Goal: Task Accomplishment & Management: Manage account settings

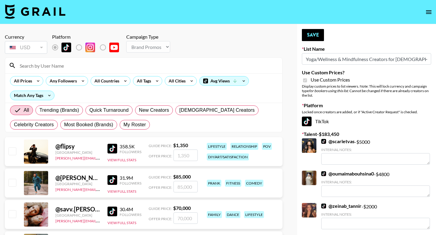
select select "Brand"
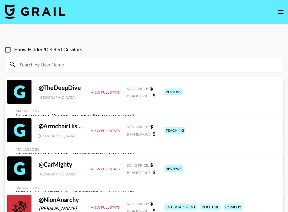
click at [280, 12] on icon "open drawer" at bounding box center [280, 12] width 5 height 4
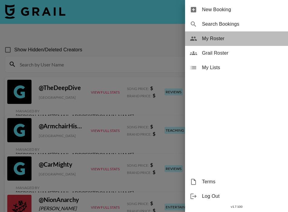
click at [232, 39] on span "My Roster" at bounding box center [242, 38] width 81 height 7
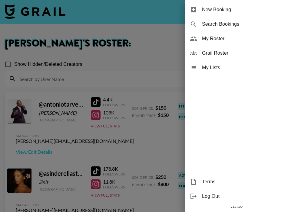
click at [118, 61] on div at bounding box center [144, 106] width 288 height 212
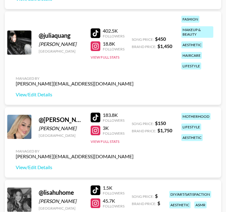
scroll to position [1012, 0]
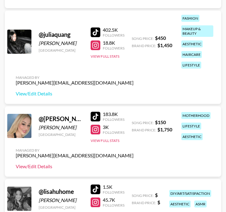
click at [45, 166] on link "View/Edit Details" at bounding box center [75, 167] width 118 height 6
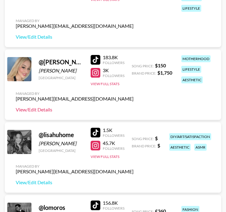
scroll to position [1073, 0]
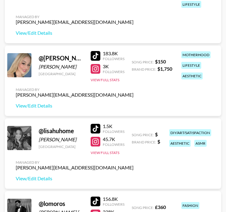
click at [95, 129] on div at bounding box center [96, 129] width 10 height 10
click at [44, 182] on div "Managed By ella.makin@grail-talent.com View/Edit Details" at bounding box center [75, 171] width 128 height 31
click at [36, 179] on link "View/Edit Details" at bounding box center [75, 179] width 118 height 6
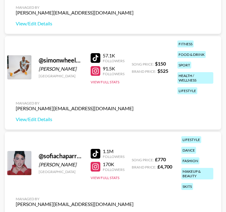
scroll to position [2459, 0]
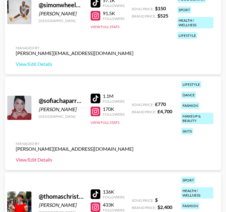
click at [28, 160] on link "View/Edit Details" at bounding box center [75, 160] width 118 height 6
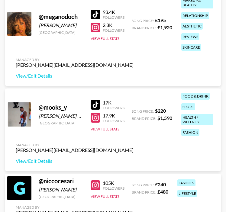
scroll to position [1644, 0]
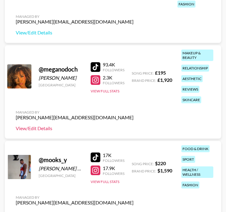
click at [43, 129] on link "View/Edit Details" at bounding box center [75, 129] width 118 height 6
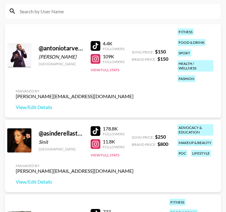
scroll to position [104, 0]
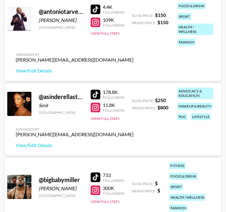
click at [94, 109] on div at bounding box center [96, 108] width 10 height 10
click at [95, 110] on div at bounding box center [96, 108] width 10 height 10
click at [47, 147] on link "View/Edit Details" at bounding box center [75, 146] width 118 height 6
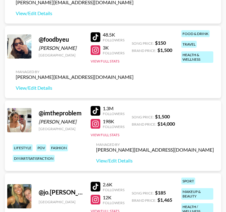
scroll to position [697, 0]
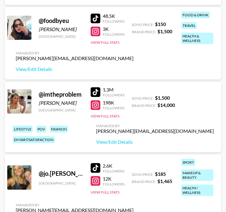
click at [95, 90] on div at bounding box center [96, 92] width 10 height 10
click at [92, 103] on div at bounding box center [96, 105] width 10 height 10
click at [180, 142] on link "View/Edit Details" at bounding box center [155, 142] width 118 height 6
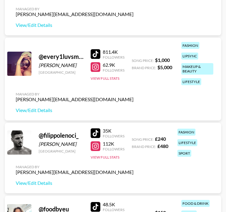
scroll to position [507, 0]
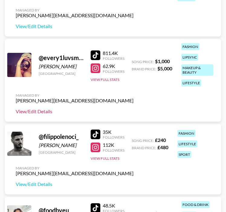
click at [35, 114] on link "View/Edit Details" at bounding box center [75, 112] width 118 height 6
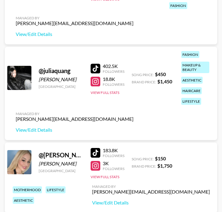
scroll to position [1001, 0]
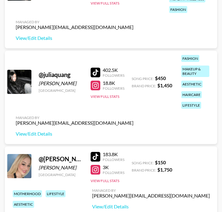
click at [94, 71] on div at bounding box center [96, 73] width 10 height 10
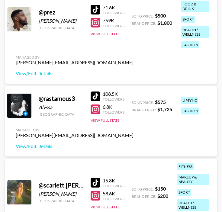
scroll to position [2056, 0]
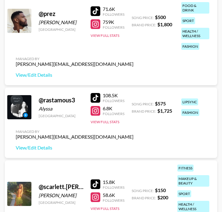
click at [97, 98] on div at bounding box center [96, 98] width 10 height 10
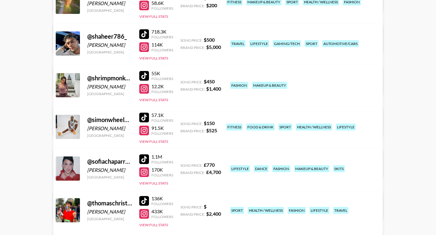
scroll to position [1494, 0]
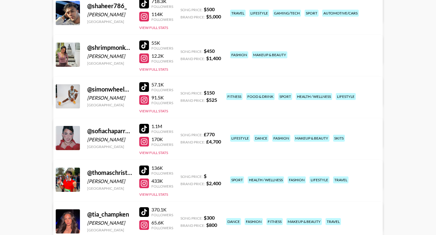
click at [144, 42] on div at bounding box center [144, 46] width 10 height 10
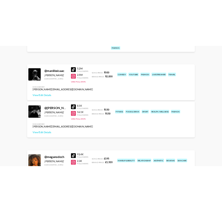
scroll to position [2355, 0]
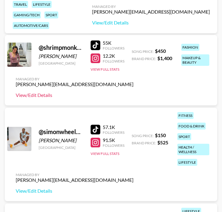
click at [44, 96] on link "View/Edit Details" at bounding box center [75, 95] width 118 height 6
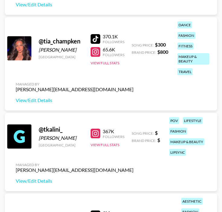
scroll to position [2732, 0]
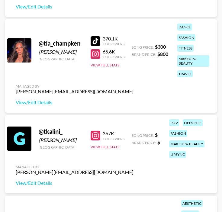
click at [94, 39] on div at bounding box center [96, 41] width 10 height 10
click at [96, 53] on div at bounding box center [96, 54] width 10 height 10
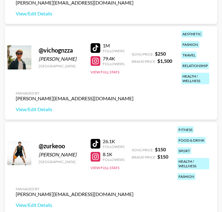
scroll to position [2903, 0]
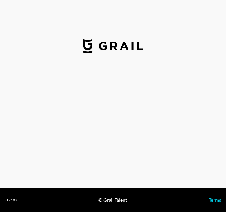
select select "USD"
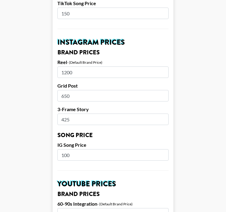
scroll to position [268, 0]
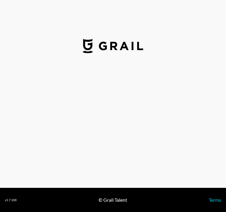
select select "USD"
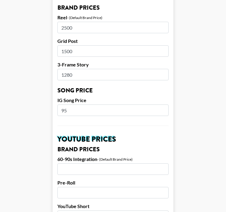
scroll to position [303, 0]
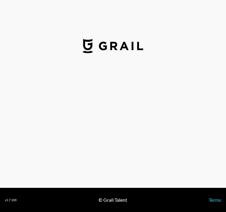
select select "GBP"
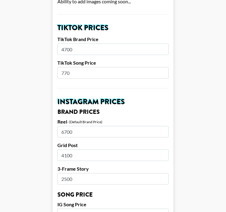
scroll to position [216, 0]
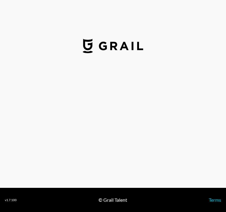
select select "GBP"
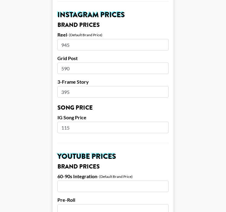
scroll to position [272, 0]
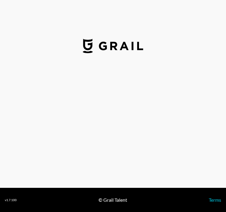
select select "USD"
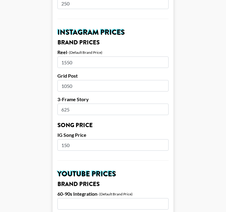
scroll to position [278, 0]
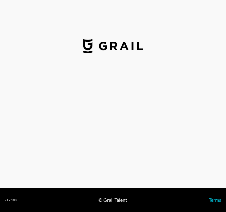
select select "USD"
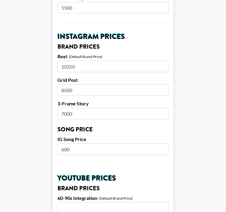
scroll to position [274, 0]
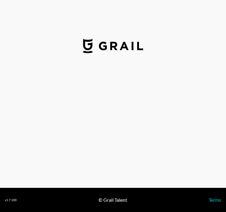
select select "USD"
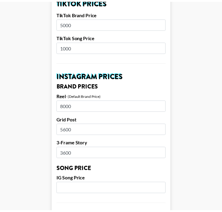
scroll to position [236, 0]
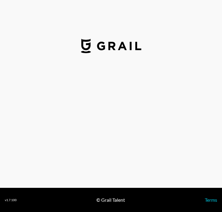
select select "USD"
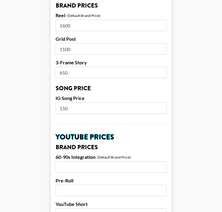
scroll to position [307, 0]
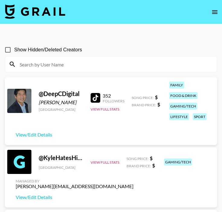
click at [113, 64] on input at bounding box center [115, 65] width 198 height 10
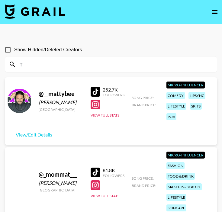
type input "T"
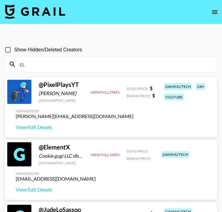
type input "E"
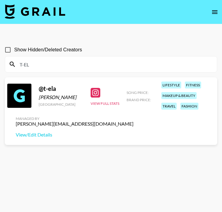
type input "T-EL"
click at [97, 95] on div at bounding box center [96, 93] width 10 height 10
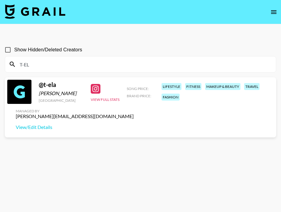
click at [222, 8] on nav at bounding box center [140, 12] width 281 height 24
click at [222, 10] on icon "open drawer" at bounding box center [273, 12] width 5 height 4
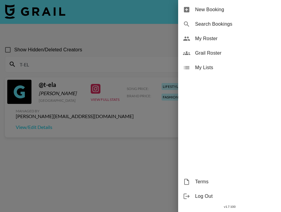
click at [213, 42] on div "My Roster" at bounding box center [229, 38] width 103 height 15
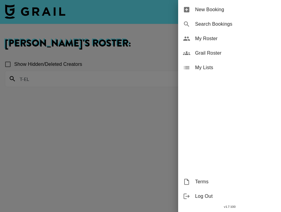
click at [14, 114] on div at bounding box center [140, 106] width 281 height 212
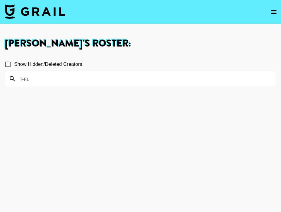
drag, startPoint x: 44, startPoint y: 79, endPoint x: -3, endPoint y: 78, distance: 47.5
click at [0, 78] on html "Ella Makin 's Roster: Show Hidden/Deleted Creators T-EL v 1.7.100 © Grail Talen…" at bounding box center [140, 128] width 281 height 256
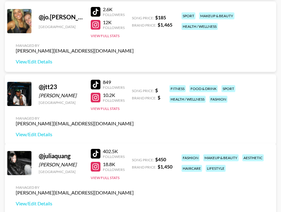
scroll to position [823, 0]
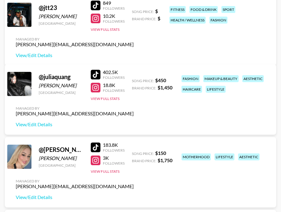
click at [94, 73] on div at bounding box center [96, 75] width 10 height 10
click at [97, 88] on div at bounding box center [96, 88] width 10 height 10
click at [47, 124] on link "View/Edit Details" at bounding box center [75, 125] width 118 height 6
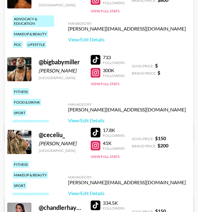
scroll to position [0, 0]
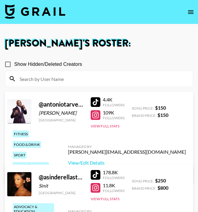
click at [99, 172] on div at bounding box center [96, 175] width 10 height 10
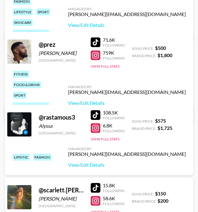
scroll to position [1756, 0]
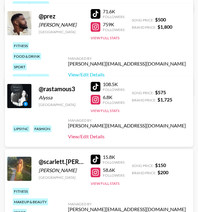
click at [140, 139] on link "View/Edit Details" at bounding box center [127, 137] width 118 height 6
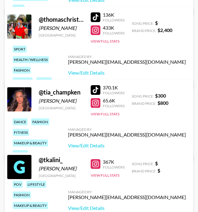
scroll to position [2265, 0]
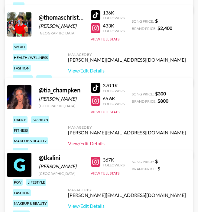
click at [137, 141] on link "View/Edit Details" at bounding box center [127, 144] width 118 height 6
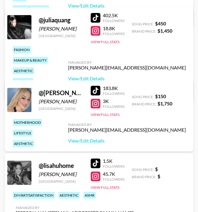
scroll to position [886, 0]
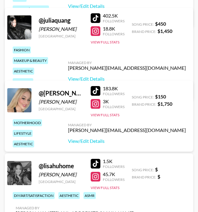
click at [96, 90] on div at bounding box center [96, 91] width 10 height 10
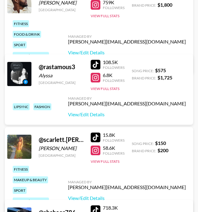
scroll to position [1837, 0]
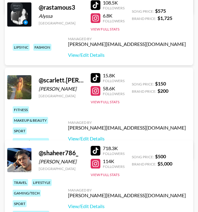
click at [96, 79] on div at bounding box center [96, 78] width 10 height 10
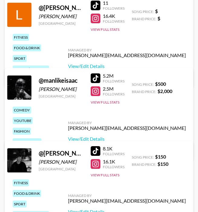
scroll to position [1164, 0]
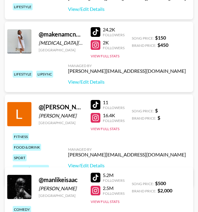
click at [96, 29] on div at bounding box center [96, 32] width 10 height 10
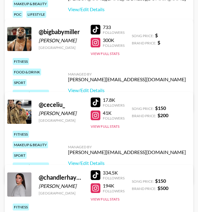
scroll to position [225, 0]
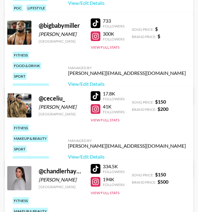
click at [97, 114] on div "17.8K Followers 41K Followers View Full Stats" at bounding box center [108, 105] width 34 height 35
click at [96, 111] on div at bounding box center [96, 109] width 10 height 10
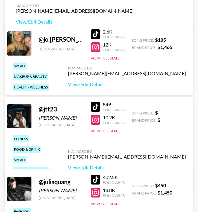
scroll to position [767, 0]
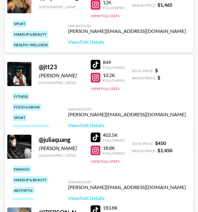
click at [100, 74] on link at bounding box center [97, 78] width 12 height 10
click at [139, 123] on link "View/Edit Details" at bounding box center [127, 126] width 118 height 6
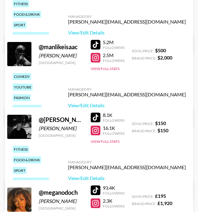
scroll to position [1297, 0]
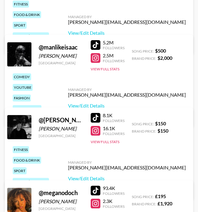
click at [94, 65] on div "5.2M Followers 2.5M Followers View Full Stats" at bounding box center [108, 54] width 34 height 35
click at [96, 61] on div at bounding box center [96, 58] width 10 height 10
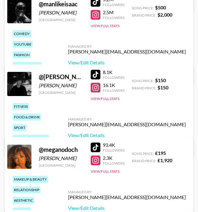
scroll to position [1413, 0]
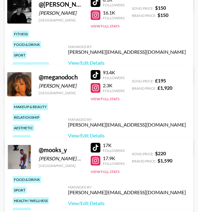
click at [62, 143] on div "@ mooks_y Jordan Spasojevic Moko United States 17K Followers 17.9K Followers Vi…" at bounding box center [99, 179] width 189 height 82
click at [143, 201] on link "View/Edit Details" at bounding box center [127, 204] width 118 height 6
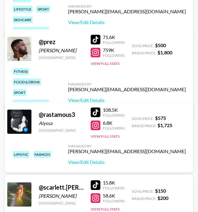
scroll to position [1744, 0]
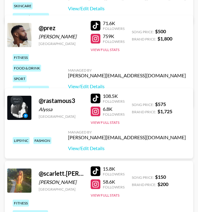
click at [96, 41] on div at bounding box center [96, 39] width 10 height 10
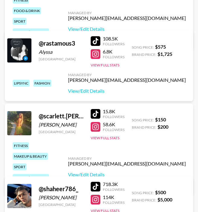
scroll to position [1672, 0]
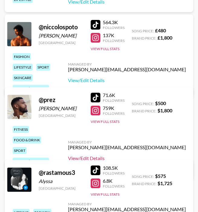
click at [145, 156] on link "View/Edit Details" at bounding box center [127, 159] width 118 height 6
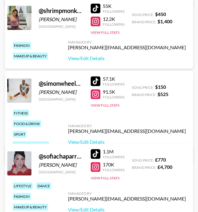
scroll to position [2038, 0]
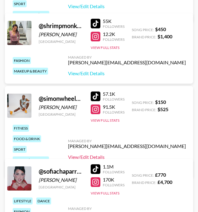
click at [140, 154] on link "View/Edit Details" at bounding box center [127, 157] width 118 height 6
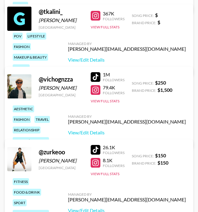
scroll to position [2411, 0]
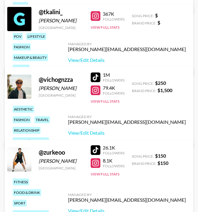
click at [97, 12] on div at bounding box center [96, 16] width 10 height 10
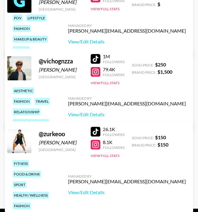
scroll to position [2437, 0]
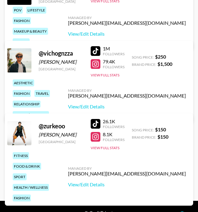
click at [97, 140] on div at bounding box center [96, 137] width 10 height 10
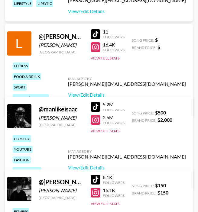
scroll to position [1191, 0]
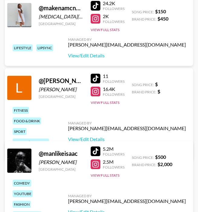
click at [56, 124] on div "fitness food & drink sport health / wellness fashion" at bounding box center [33, 131] width 45 height 53
click at [149, 136] on link "View/Edit Details" at bounding box center [127, 139] width 118 height 6
click at [140, 136] on link "View/Edit Details" at bounding box center [127, 139] width 118 height 6
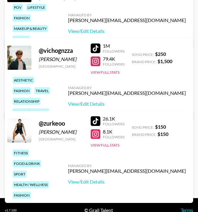
scroll to position [2450, 0]
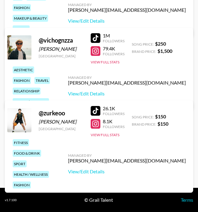
click at [93, 125] on div at bounding box center [96, 124] width 10 height 10
click at [155, 169] on link "View/Edit Details" at bounding box center [127, 172] width 118 height 6
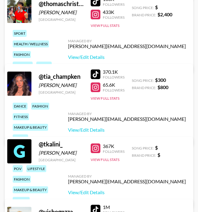
scroll to position [2203, 0]
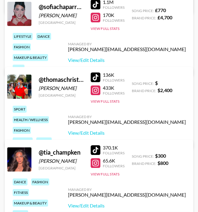
click at [97, 77] on div at bounding box center [96, 78] width 10 height 10
click at [95, 92] on div at bounding box center [96, 91] width 10 height 10
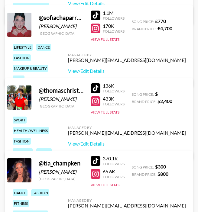
scroll to position [2205, 0]
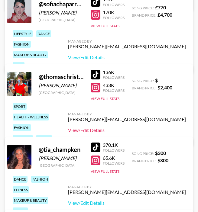
click at [138, 127] on link "View/Edit Details" at bounding box center [127, 130] width 118 height 6
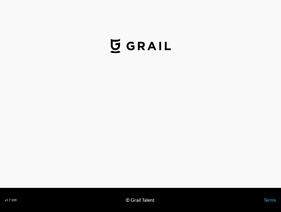
select select "USD"
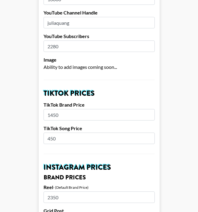
scroll to position [251, 0]
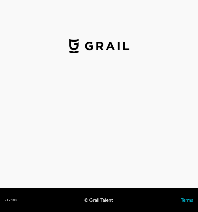
select select "USD"
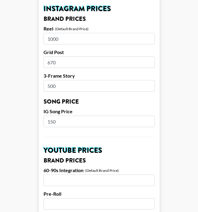
scroll to position [301, 0]
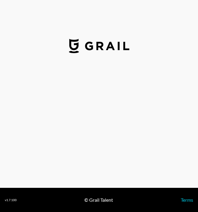
select select "USD"
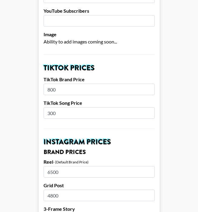
scroll to position [170, 0]
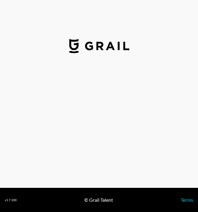
select select "USD"
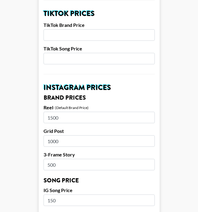
scroll to position [231, 0]
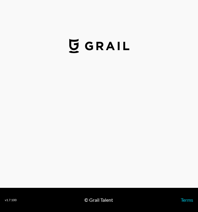
select select "USD"
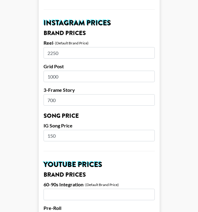
scroll to position [297, 0]
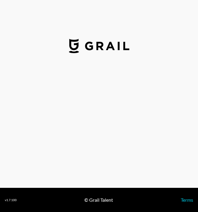
select select "USD"
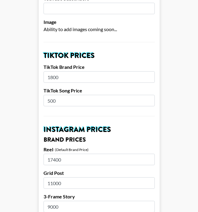
scroll to position [222, 0]
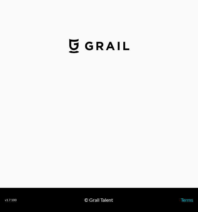
select select "USD"
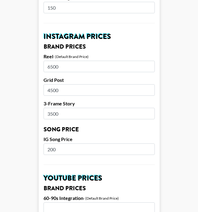
scroll to position [275, 0]
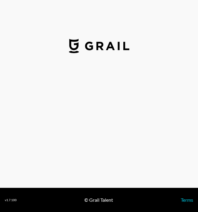
select select "USD"
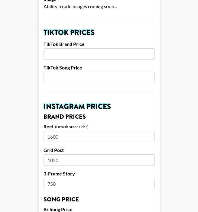
scroll to position [205, 0]
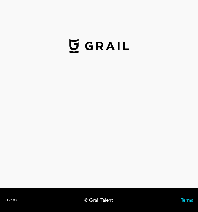
select select "USD"
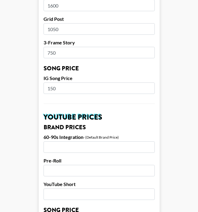
scroll to position [336, 0]
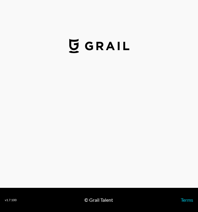
select select "USD"
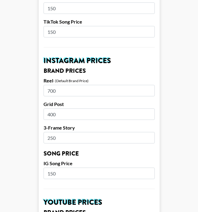
scroll to position [291, 0]
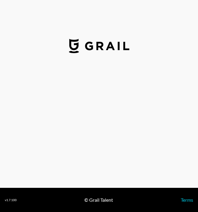
select select "USD"
